Goal: Task Accomplishment & Management: Use online tool/utility

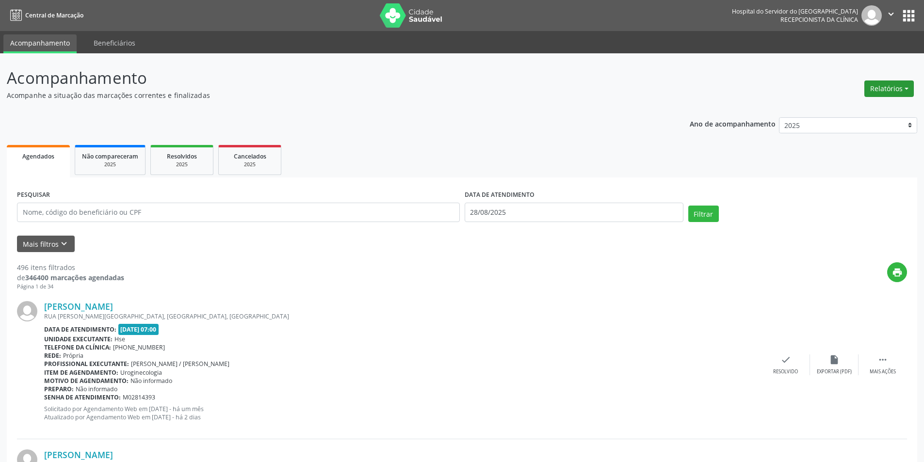
click at [881, 92] on button "Relatórios" at bounding box center [889, 89] width 49 height 16
click at [860, 110] on link "Agendamentos" at bounding box center [862, 110] width 104 height 14
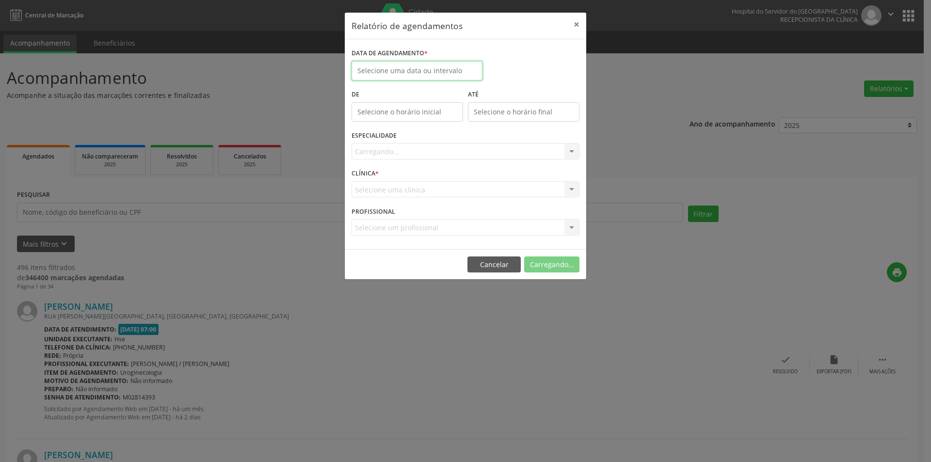
click at [396, 71] on input "text" at bounding box center [417, 70] width 131 height 19
click at [467, 201] on span "29" at bounding box center [468, 199] width 19 height 19
type input "[DATE]"
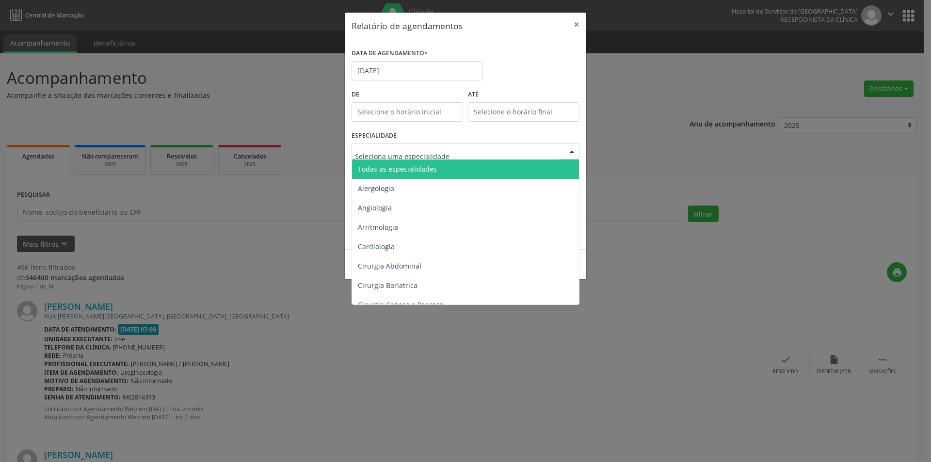
click at [422, 173] on span "Todas as especialidades" at bounding box center [397, 168] width 79 height 9
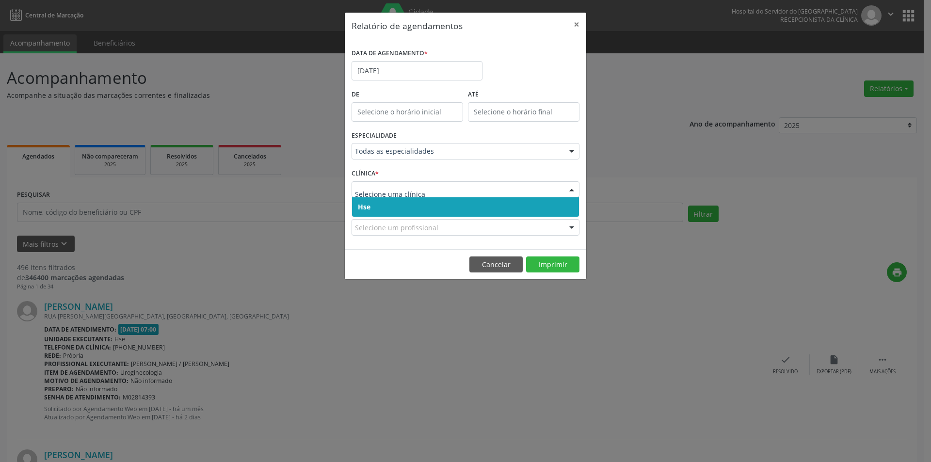
click at [400, 206] on span "Hse" at bounding box center [465, 206] width 227 height 19
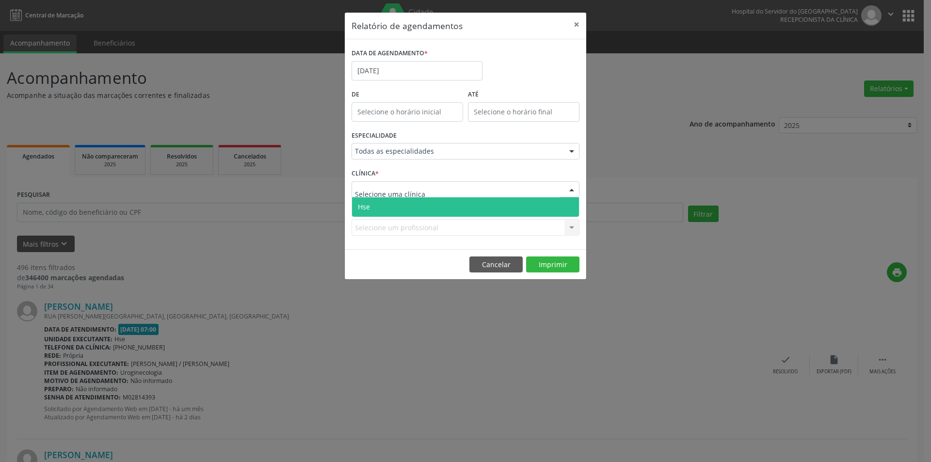
click at [416, 209] on span "Hse" at bounding box center [465, 206] width 227 height 19
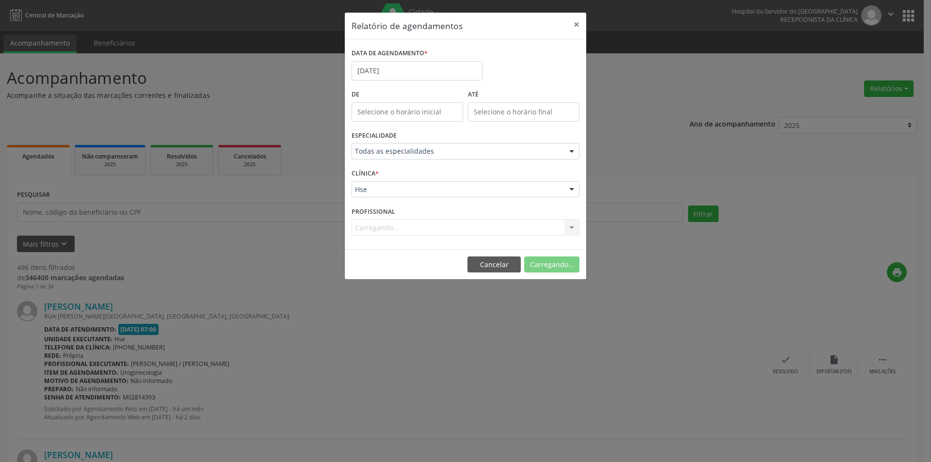
click at [383, 230] on div "Carregando... Todos os profissionais [PERSON_NAME] Interaminense Junior [PERSON…" at bounding box center [466, 227] width 228 height 16
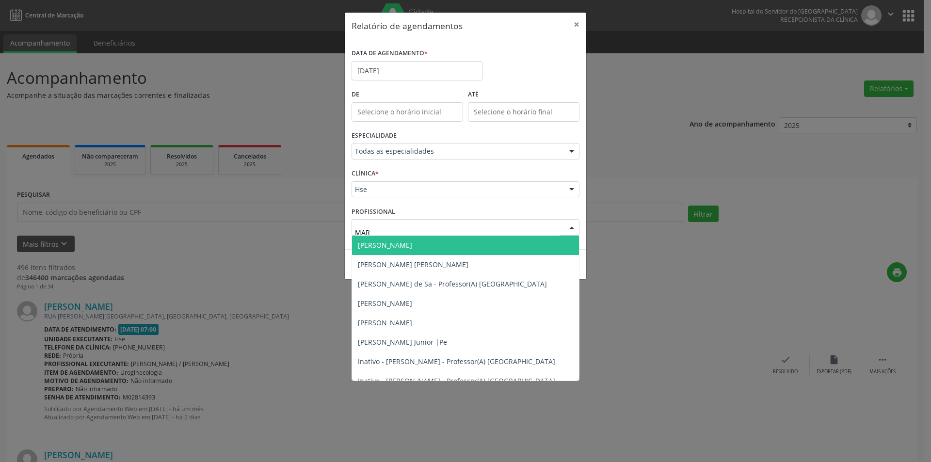
type input "MARC"
click at [385, 247] on span "[PERSON_NAME]" at bounding box center [385, 245] width 54 height 9
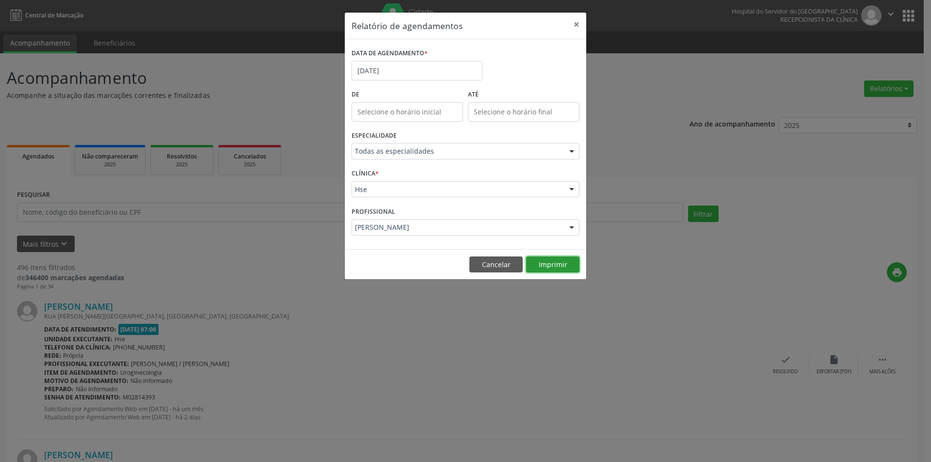
click at [551, 262] on button "Imprimir" at bounding box center [552, 265] width 53 height 16
click at [493, 267] on button "Cancelar" at bounding box center [496, 265] width 53 height 16
